Goal: Task Accomplishment & Management: Use online tool/utility

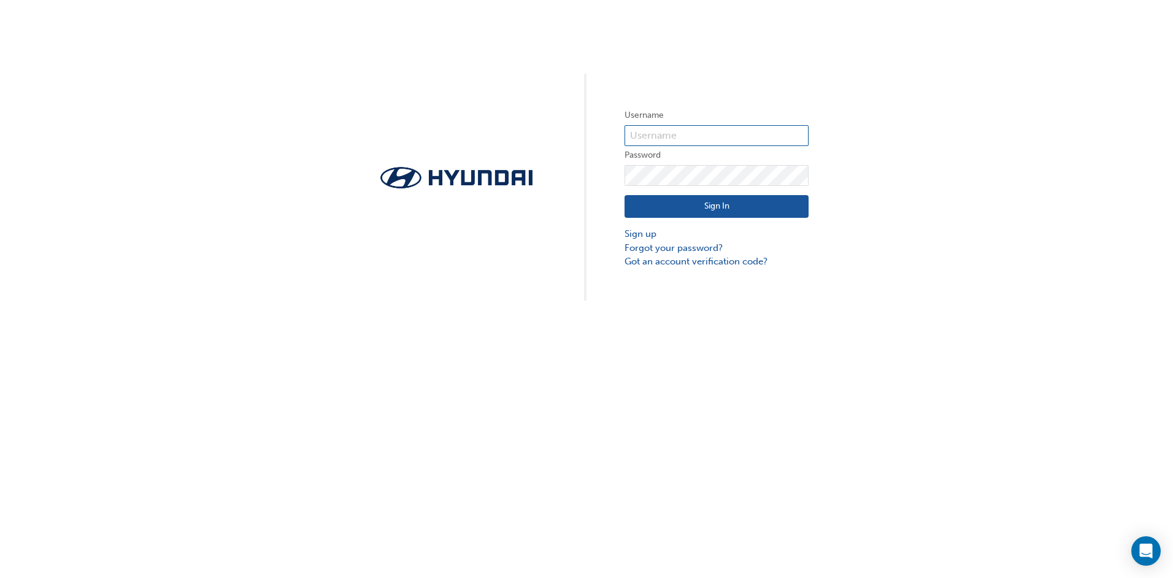
click at [669, 134] on input "text" at bounding box center [716, 135] width 184 height 21
click at [682, 130] on input "text" at bounding box center [716, 135] width 184 height 21
type input "14431"
click button "Sign In" at bounding box center [716, 206] width 184 height 23
